Goal: Transaction & Acquisition: Purchase product/service

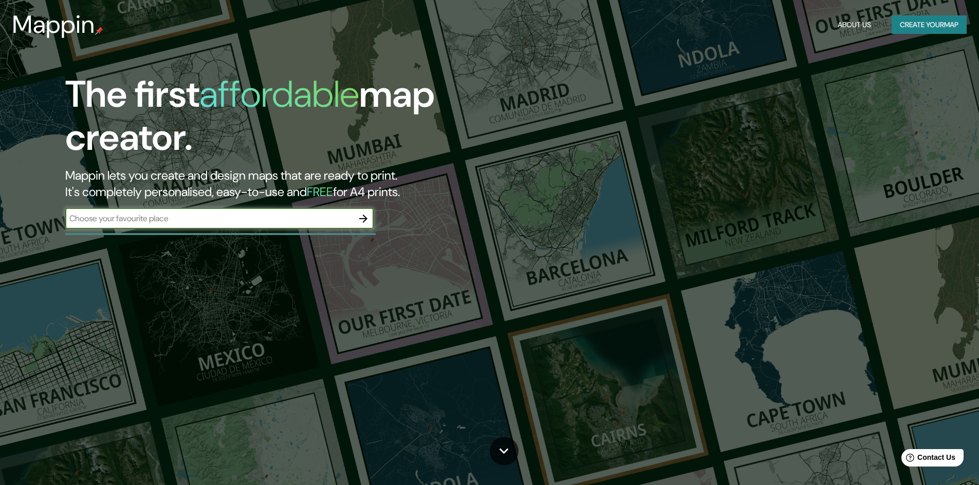
click at [137, 222] on input "text" at bounding box center [209, 219] width 288 height 12
type input "c"
type input "medellin"
click at [366, 217] on icon "button" at bounding box center [363, 219] width 8 height 8
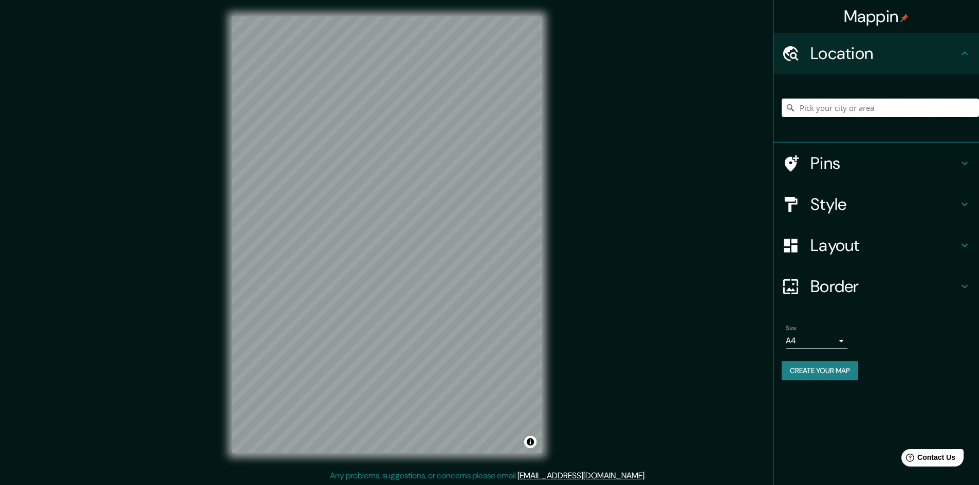
click at [821, 103] on input "Pick your city or area" at bounding box center [879, 108] width 197 height 18
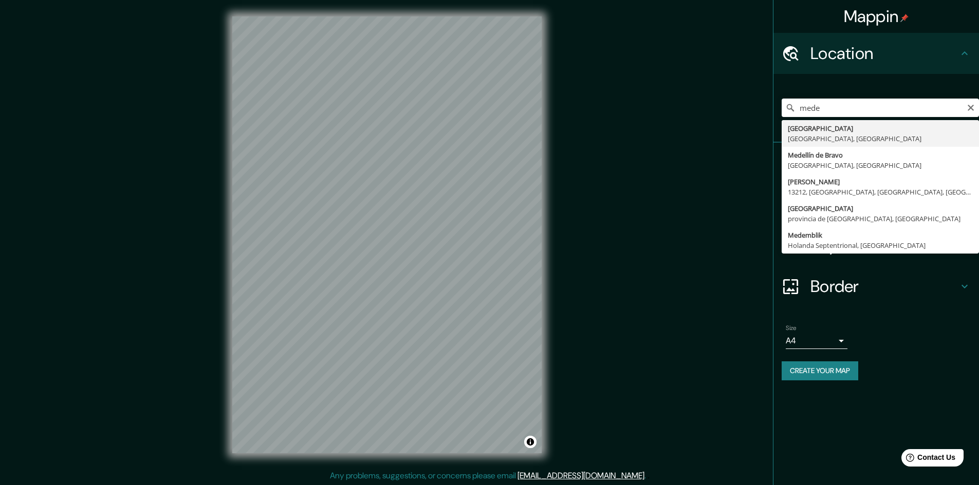
type input "Medellín, Antioquia, Colombia"
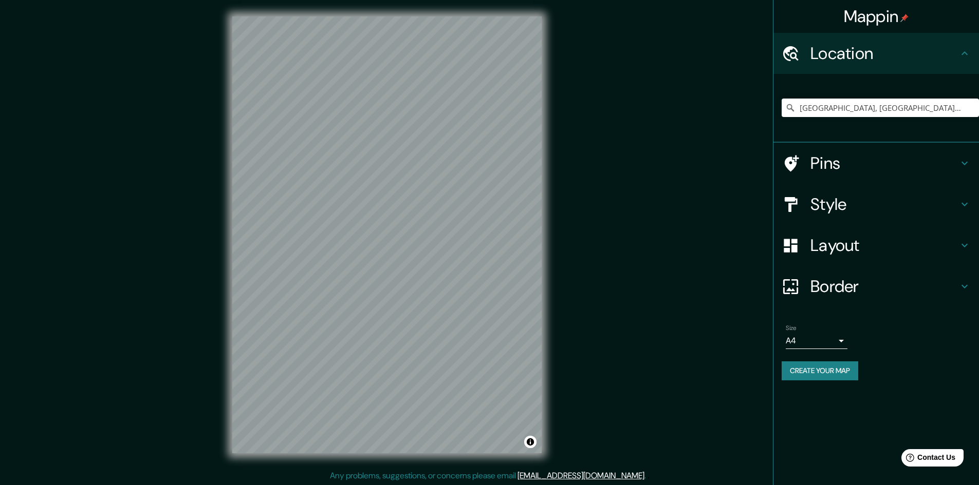
click at [824, 199] on h4 "Style" at bounding box center [884, 204] width 148 height 21
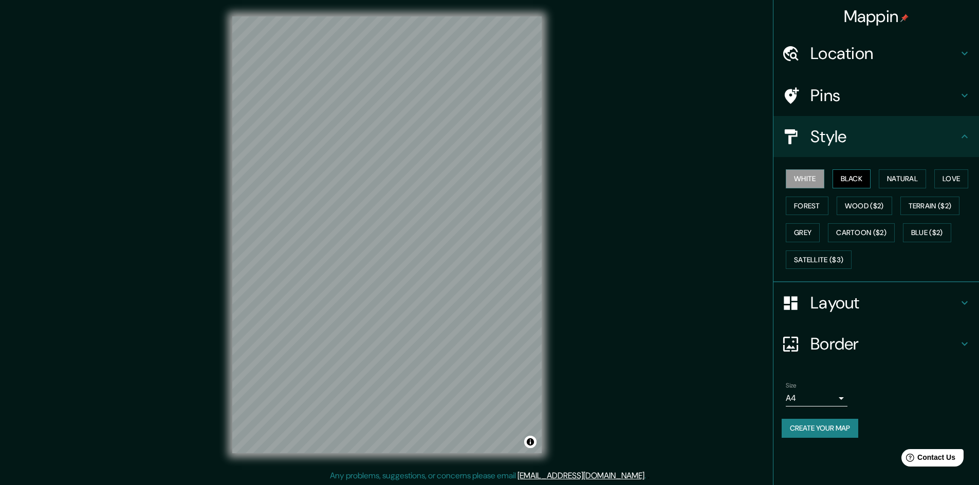
click at [854, 179] on button "Black" at bounding box center [851, 179] width 39 height 19
click at [866, 309] on h4 "Layout" at bounding box center [884, 303] width 148 height 21
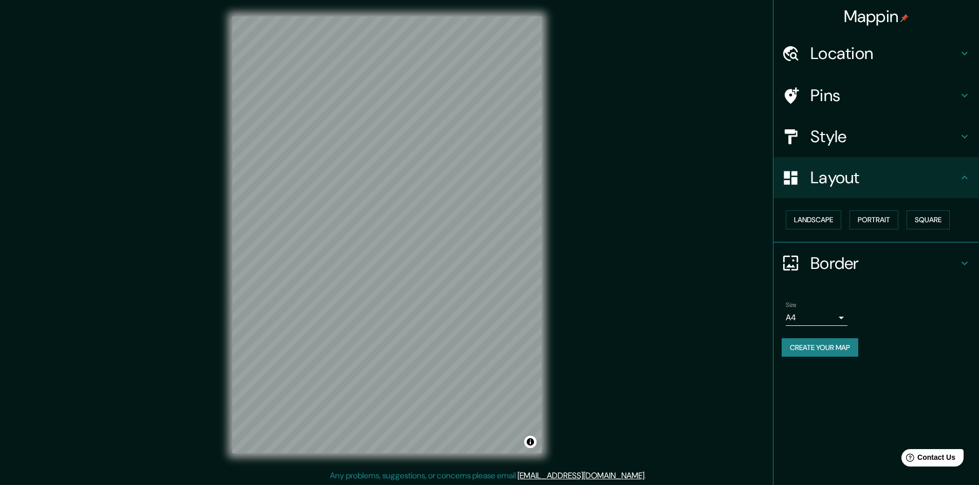
click at [879, 189] on div "Layout" at bounding box center [875, 177] width 205 height 41
click at [853, 136] on h4 "Style" at bounding box center [884, 136] width 148 height 21
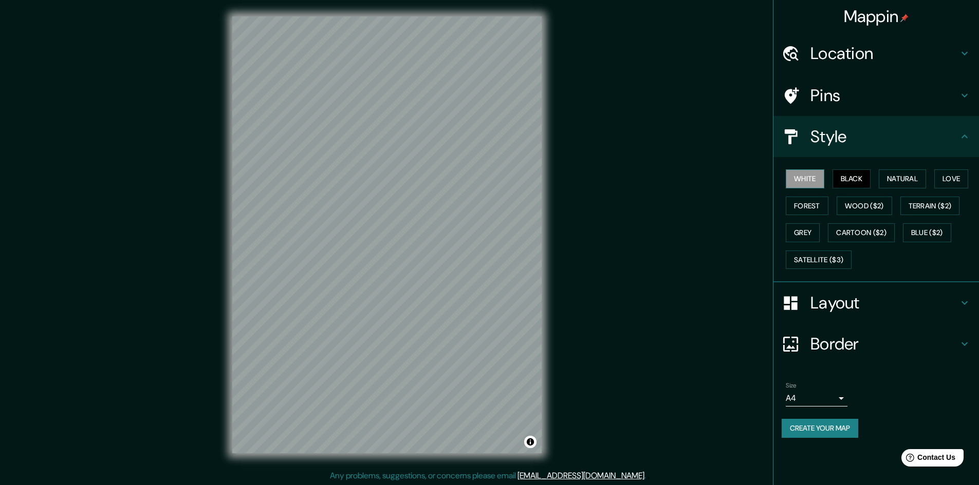
click at [811, 174] on button "White" at bounding box center [804, 179] width 39 height 19
click at [844, 177] on button "Black" at bounding box center [851, 179] width 39 height 19
click at [803, 199] on button "Forest" at bounding box center [806, 206] width 43 height 19
click at [851, 178] on button "Black" at bounding box center [851, 179] width 39 height 19
click at [900, 175] on button "Natural" at bounding box center [901, 179] width 47 height 19
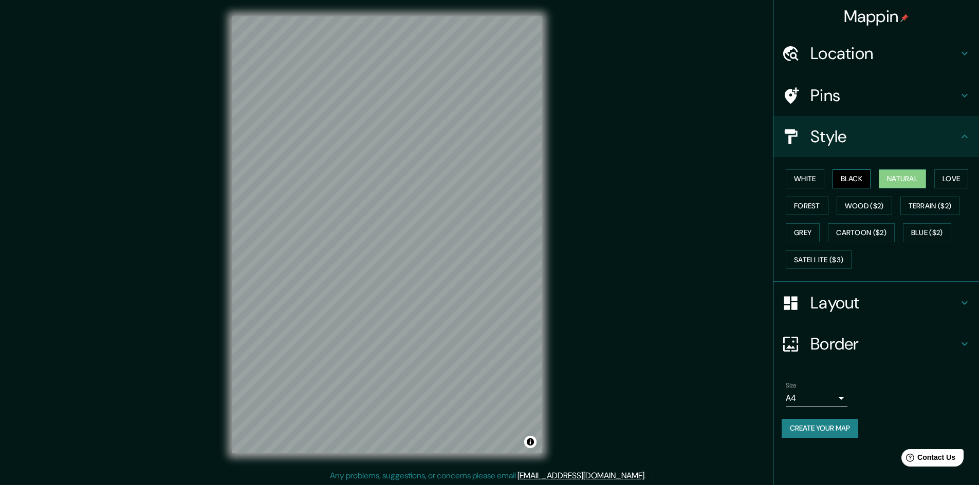
click at [868, 181] on button "Black" at bounding box center [851, 179] width 39 height 19
click at [811, 225] on button "Grey" at bounding box center [802, 232] width 34 height 19
click at [817, 253] on button "Satellite ($3)" at bounding box center [818, 260] width 66 height 19
click at [807, 185] on button "White" at bounding box center [804, 179] width 39 height 19
click at [845, 176] on button "Black" at bounding box center [851, 179] width 39 height 19
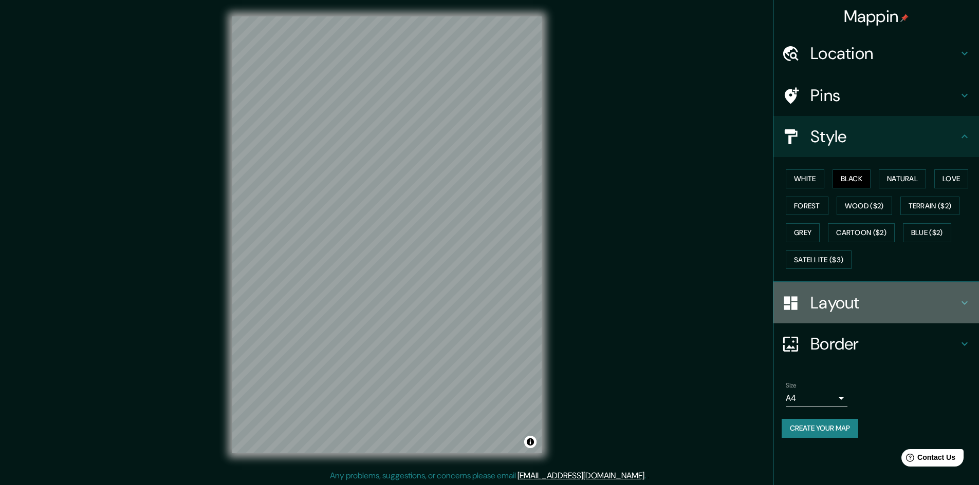
click at [849, 290] on div "Layout" at bounding box center [875, 303] width 205 height 41
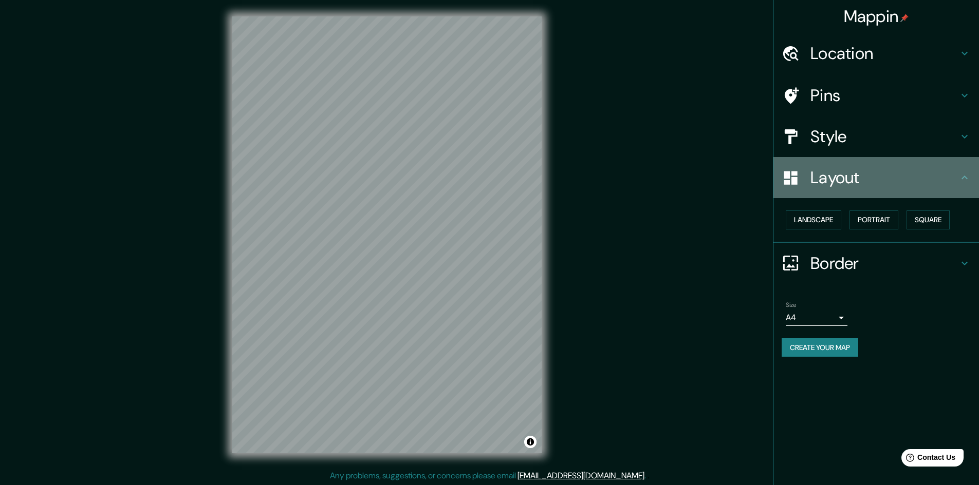
click at [892, 173] on h4 "Layout" at bounding box center [884, 177] width 148 height 21
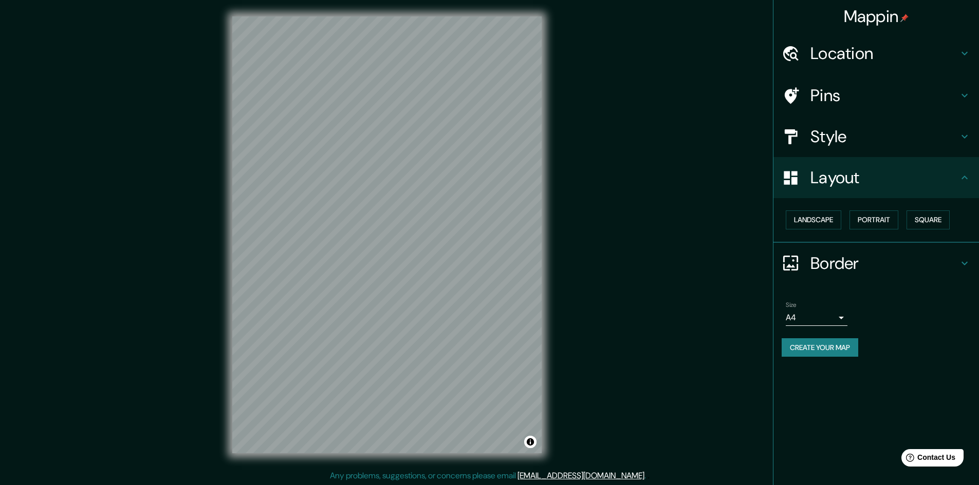
click at [884, 140] on h4 "Style" at bounding box center [884, 136] width 148 height 21
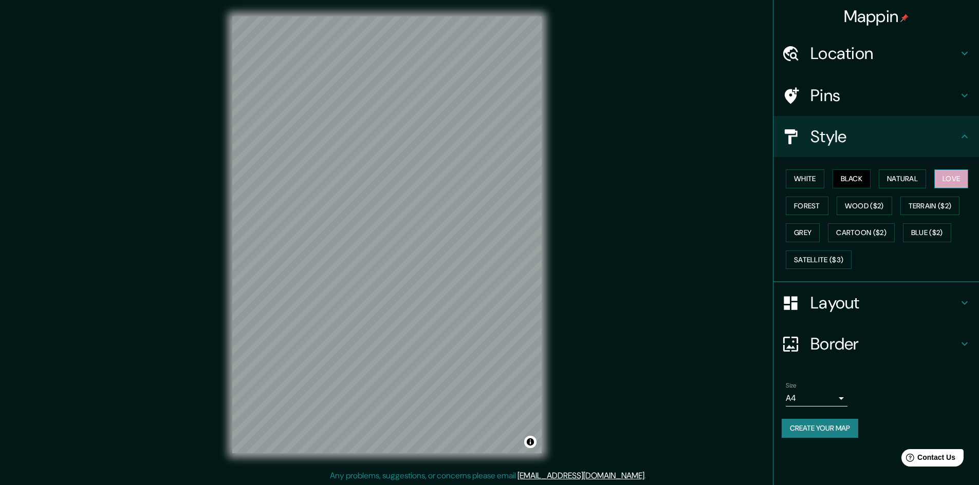
click at [945, 180] on button "Love" at bounding box center [951, 179] width 34 height 19
click at [856, 176] on button "Black" at bounding box center [851, 179] width 39 height 19
click at [377, 286] on div at bounding box center [374, 286] width 8 height 8
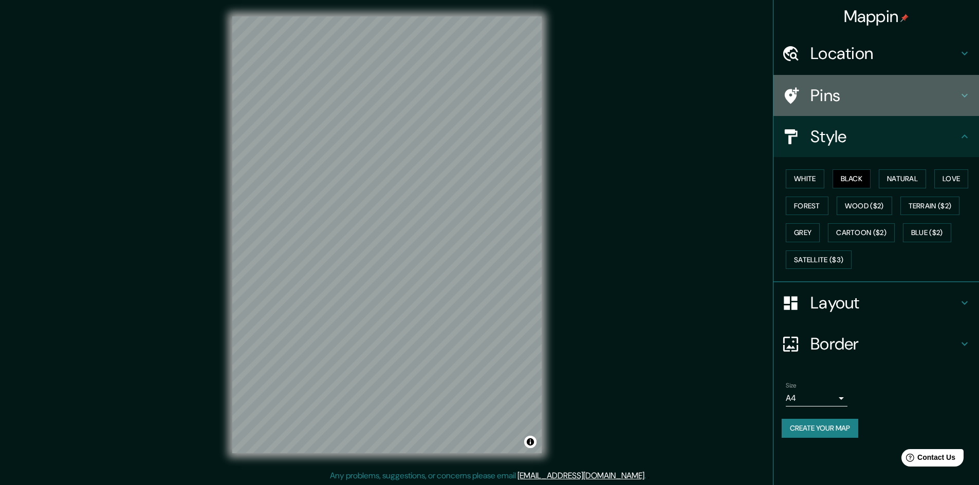
click at [880, 88] on h4 "Pins" at bounding box center [884, 95] width 148 height 21
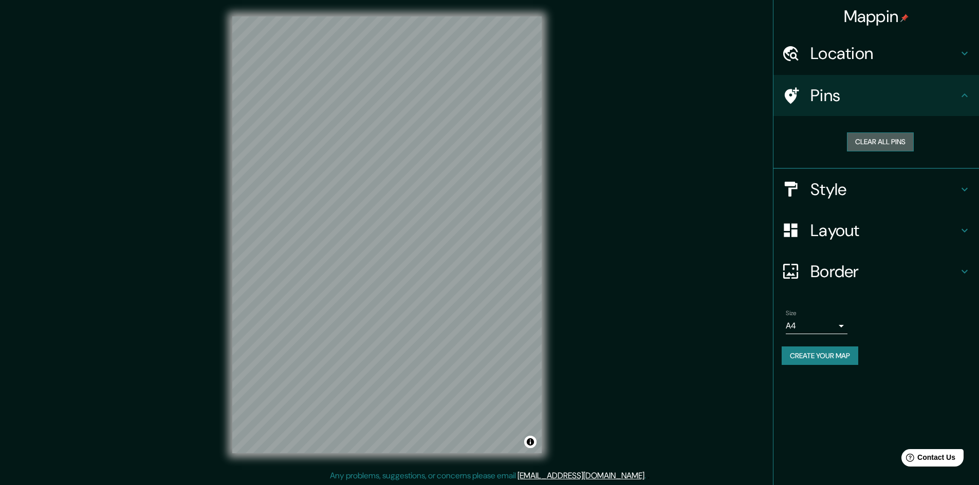
click at [878, 139] on button "Clear all pins" at bounding box center [880, 142] width 67 height 19
click at [859, 58] on h4 "Location" at bounding box center [884, 53] width 148 height 21
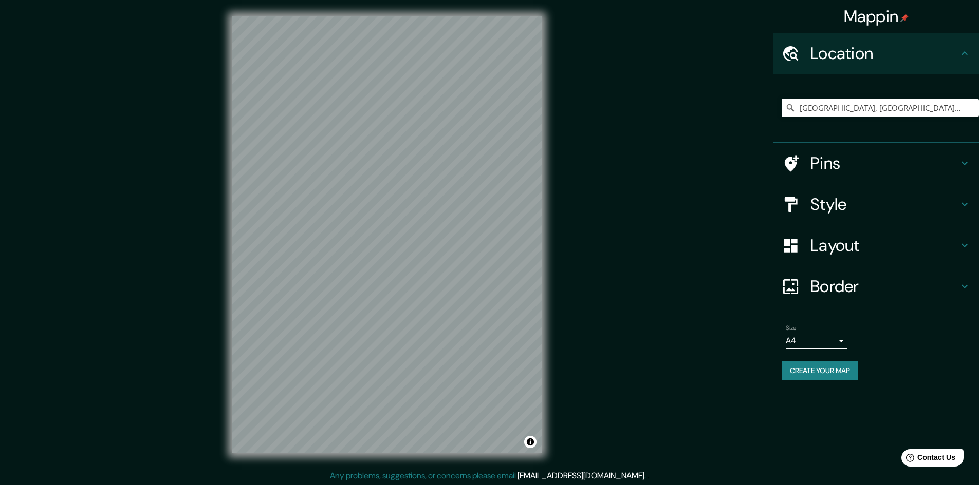
click at [859, 58] on h4 "Location" at bounding box center [884, 53] width 148 height 21
click at [856, 183] on div "Pins" at bounding box center [875, 163] width 205 height 41
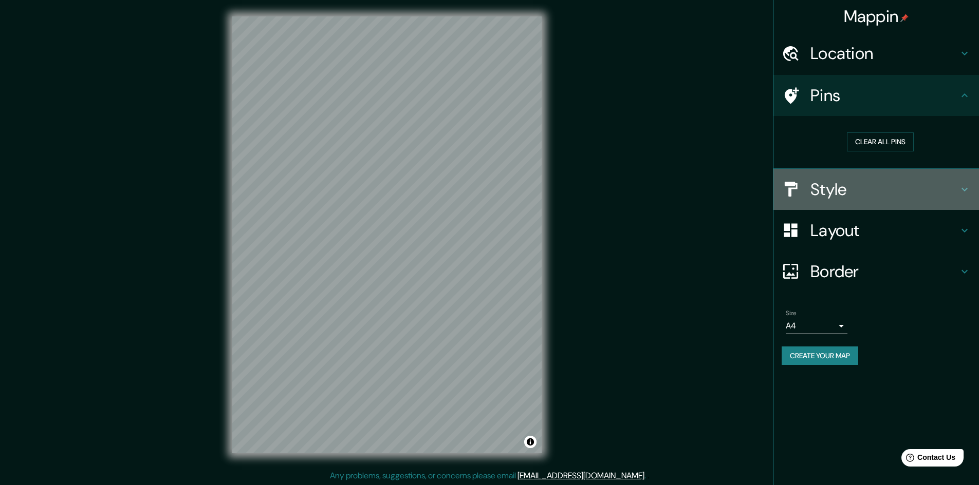
click at [855, 189] on h4 "Style" at bounding box center [884, 189] width 148 height 21
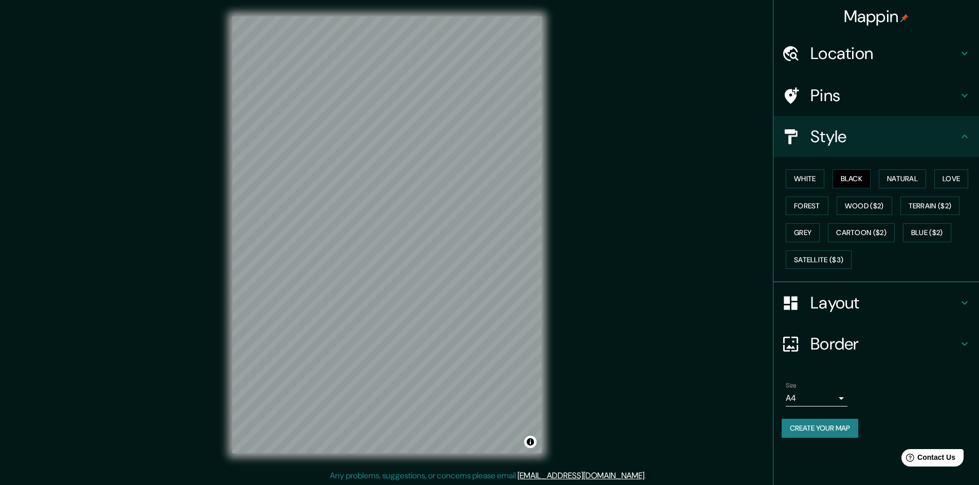
click at [850, 320] on div "Layout" at bounding box center [875, 303] width 205 height 41
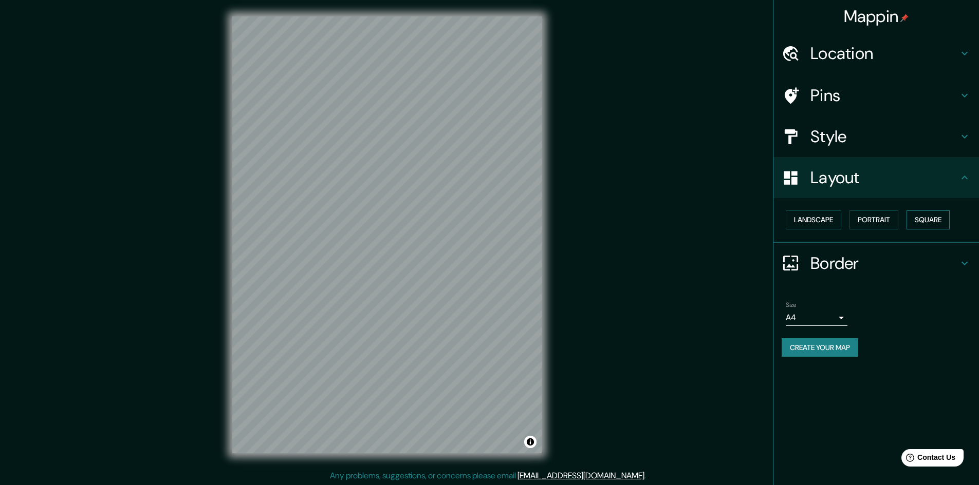
click at [929, 220] on button "Square" at bounding box center [927, 220] width 43 height 19
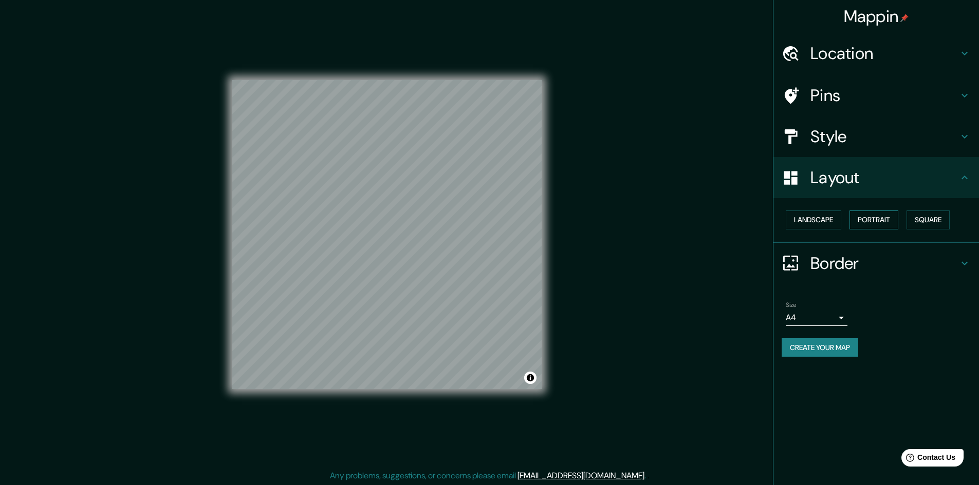
click at [890, 222] on button "Portrait" at bounding box center [873, 220] width 49 height 19
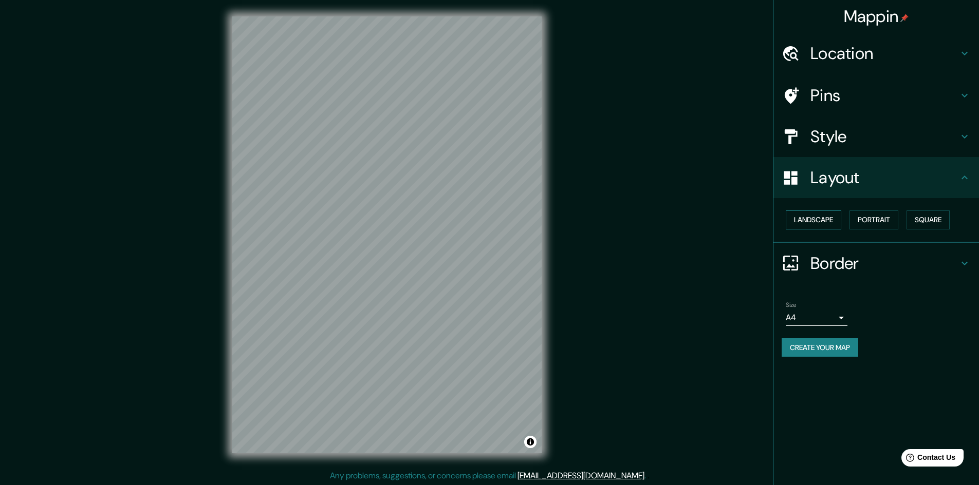
click at [824, 220] on button "Landscape" at bounding box center [812, 220] width 55 height 19
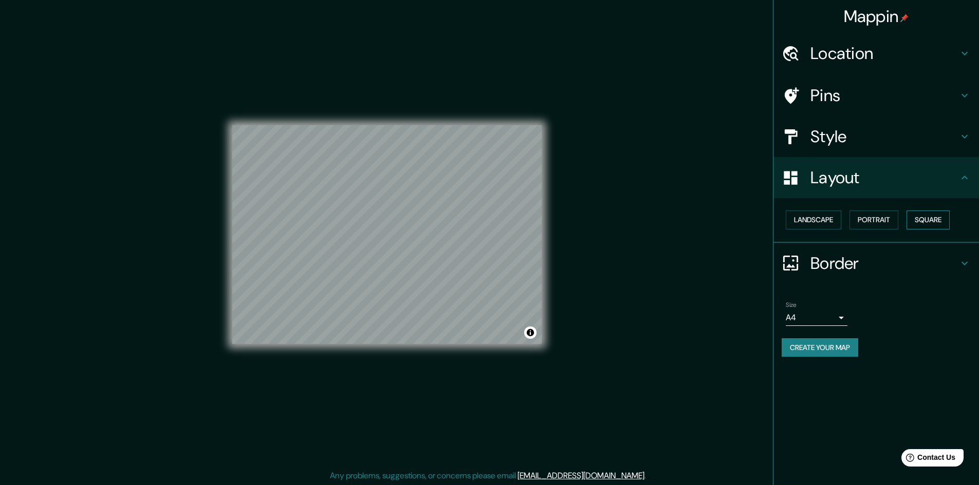
click at [933, 219] on button "Square" at bounding box center [927, 220] width 43 height 19
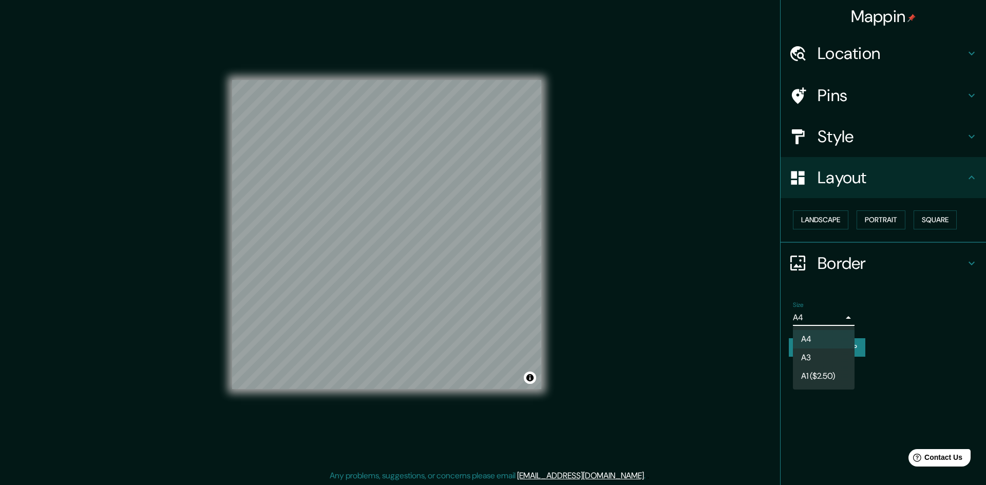
click at [798, 318] on body "Mappin Location Medellín, Antioquia, Colombia Pins Style Layout Landscape Portr…" at bounding box center [493, 242] width 986 height 485
click at [800, 316] on div at bounding box center [493, 242] width 986 height 485
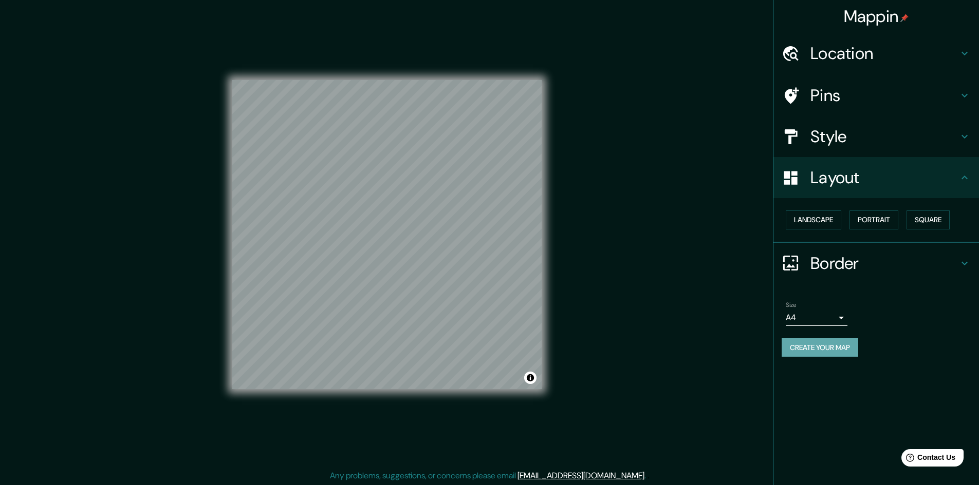
click at [836, 350] on button "Create your map" at bounding box center [819, 348] width 77 height 19
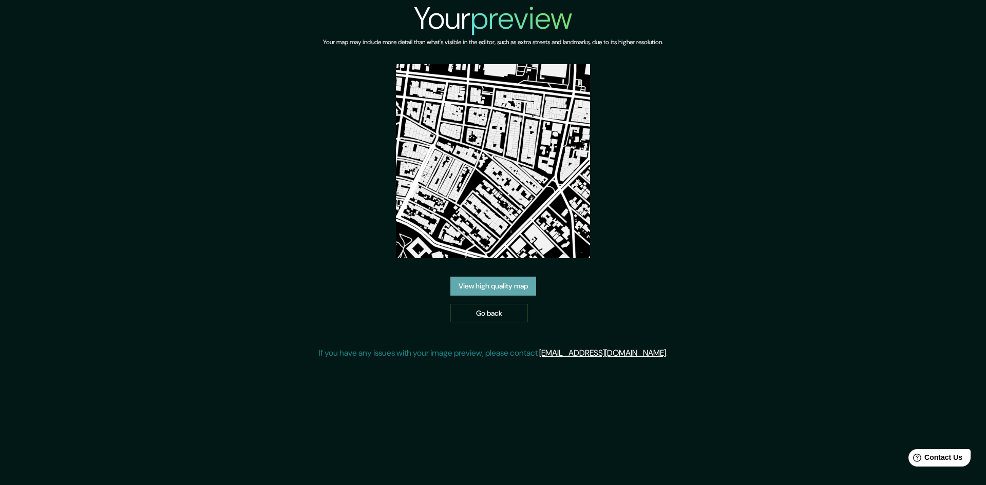
click at [510, 286] on link "View high quality map" at bounding box center [494, 286] width 86 height 19
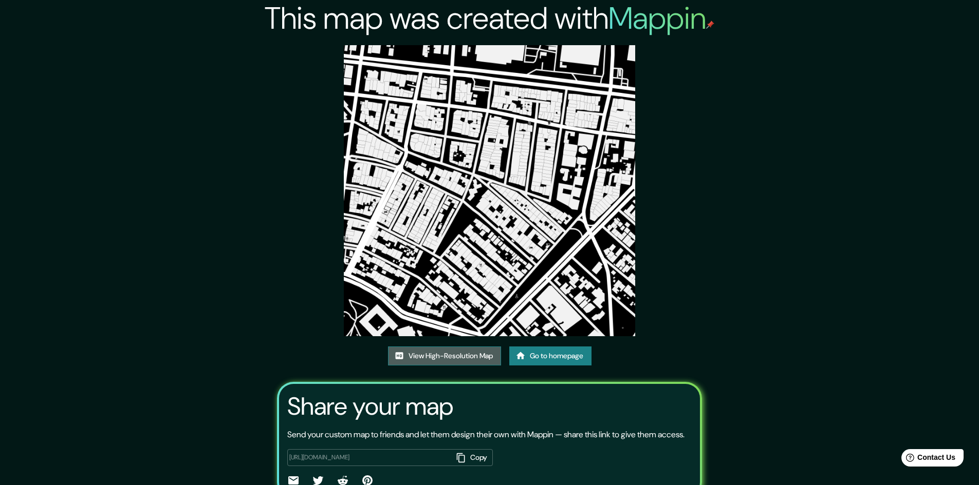
click at [452, 355] on link "View High-Resolution Map" at bounding box center [444, 356] width 113 height 19
